Goal: Contribute content

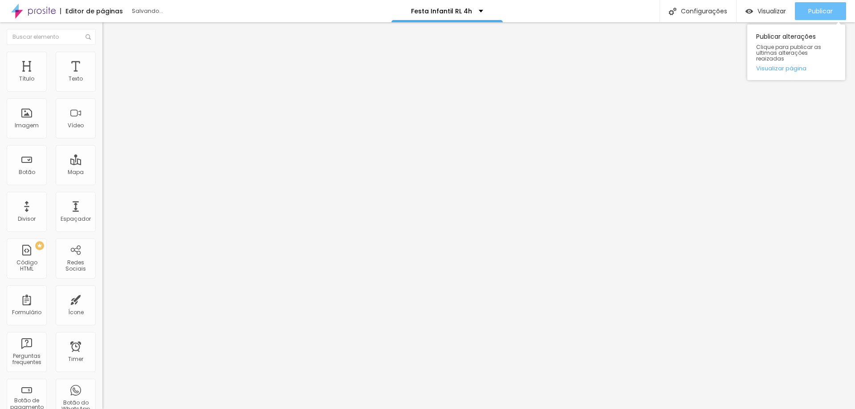
click at [823, 12] on span "Publicar" at bounding box center [820, 11] width 24 height 7
click at [50, 7] on img at bounding box center [33, 11] width 45 height 22
